Goal: Information Seeking & Learning: Compare options

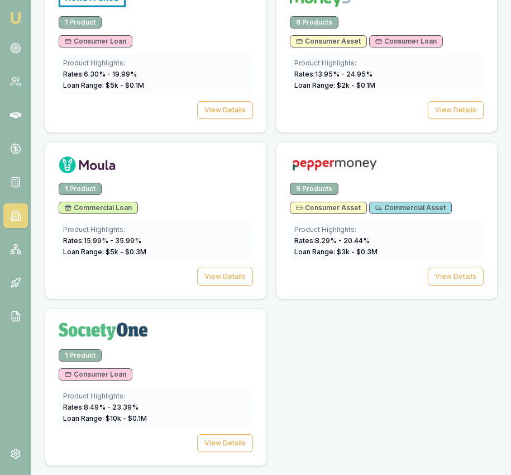
click at [11, 17] on img at bounding box center [15, 17] width 13 height 13
drag, startPoint x: 11, startPoint y: 17, endPoint x: 24, endPoint y: 13, distance: 13.4
click at [11, 17] on img at bounding box center [15, 17] width 13 height 13
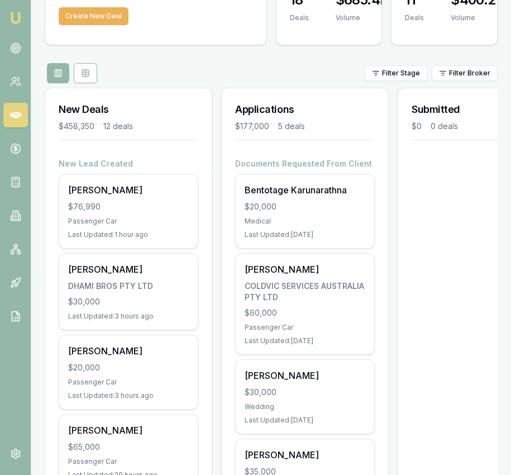
scroll to position [93, 0]
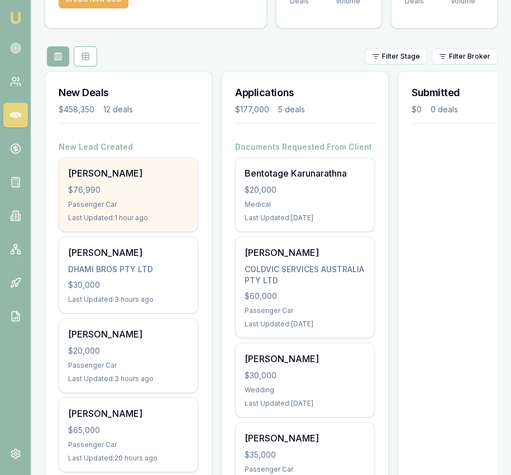
click at [198, 190] on div "Conner Mills $76,990 Passenger Car Last Updated: 1 hour ago" at bounding box center [129, 194] width 140 height 75
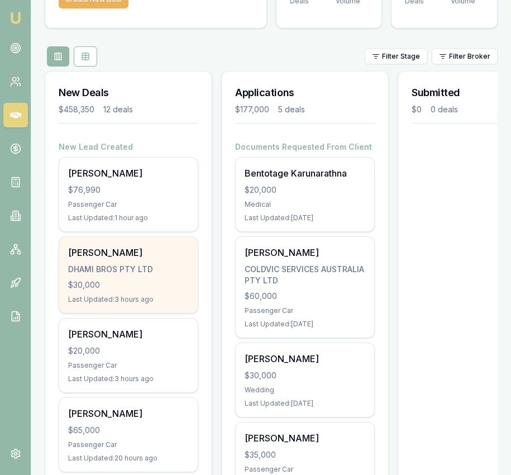
click at [136, 280] on div "$30,000" at bounding box center [128, 284] width 121 height 11
